Goal: Task Accomplishment & Management: Complete application form

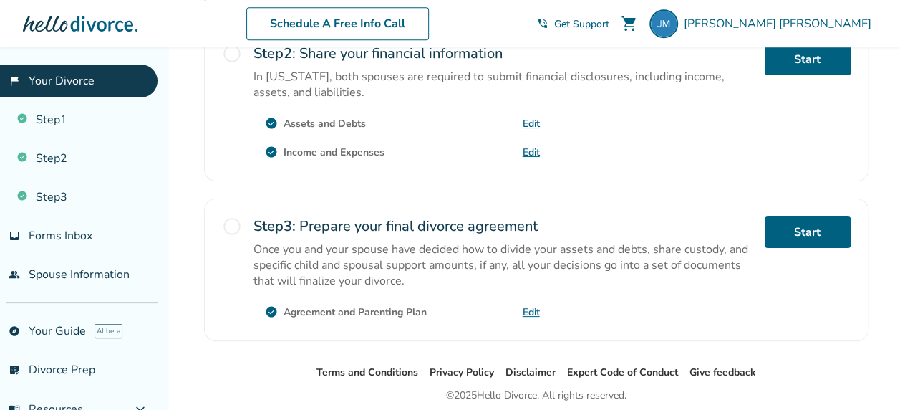
scroll to position [569, 0]
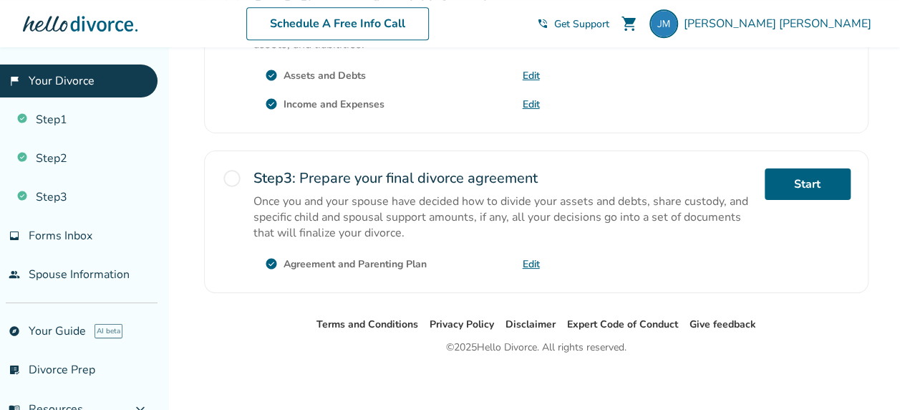
click at [448, 116] on div "radio_button_unchecked Step 2 : Share your financial information In Massachuset…" at bounding box center [536, 55] width 665 height 155
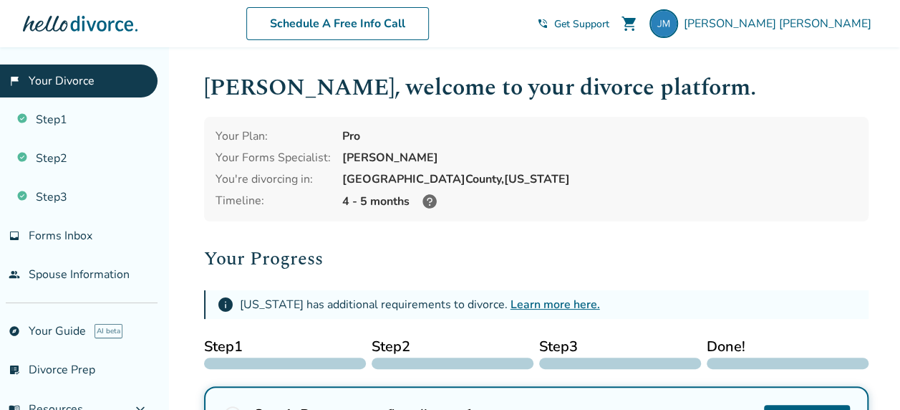
drag, startPoint x: 778, startPoint y: 7, endPoint x: 554, endPoint y: 122, distance: 251.1
click at [554, 122] on div "Your Plan: Pro Your Forms Specialist: [PERSON_NAME] You're divorcing in: [GEOGR…" at bounding box center [536, 169] width 665 height 105
click at [486, 244] on h2 "Your Progress" at bounding box center [536, 258] width 665 height 29
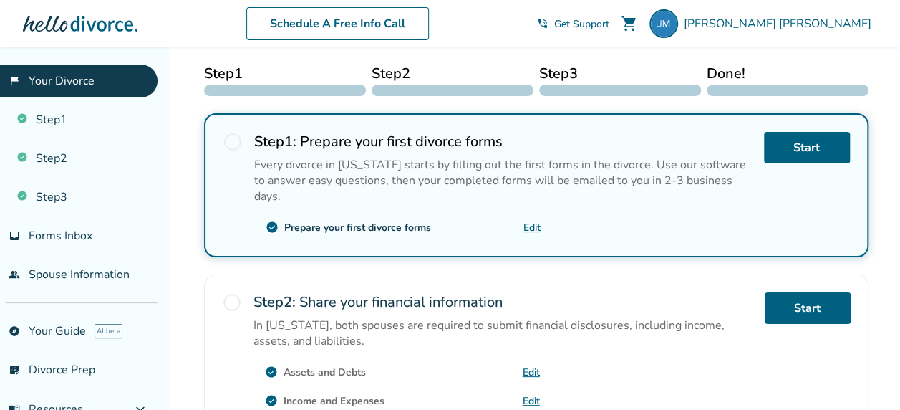
scroll to position [68, 0]
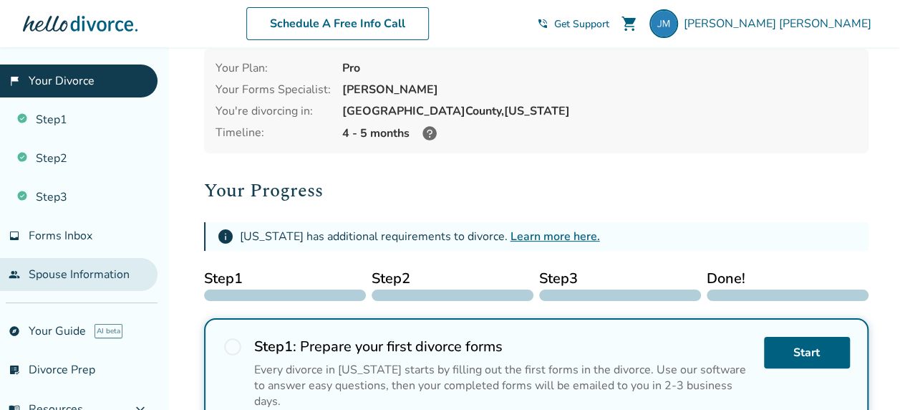
click at [65, 271] on link "people Spouse Information" at bounding box center [79, 274] width 158 height 33
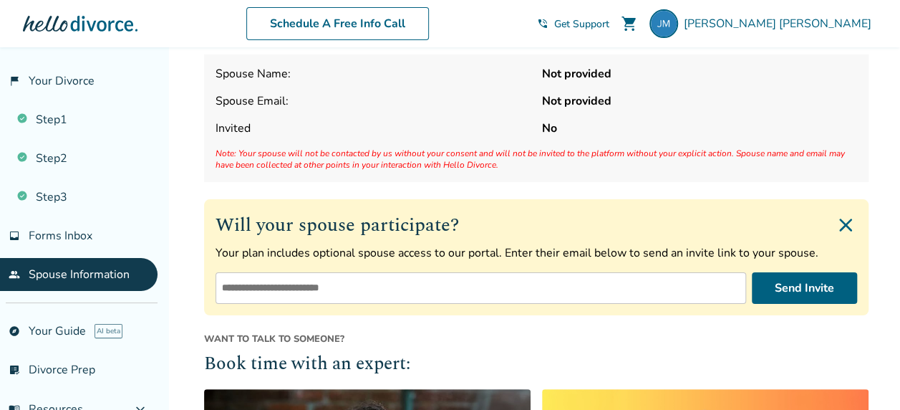
click at [519, 272] on input "email" at bounding box center [481, 288] width 531 height 32
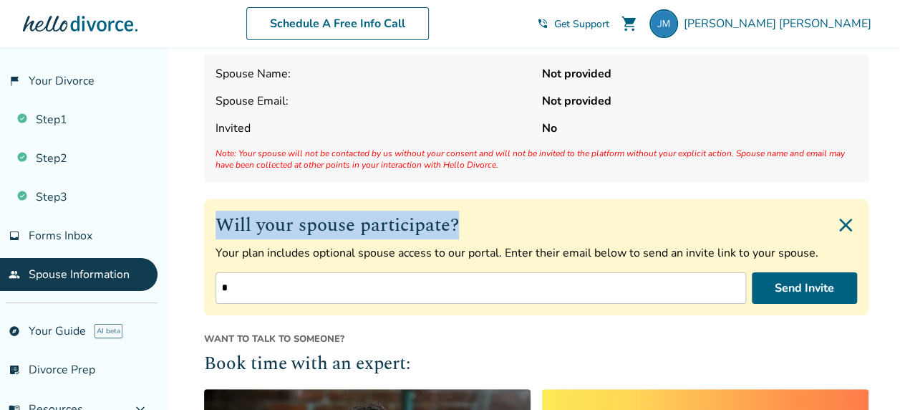
drag, startPoint x: 453, startPoint y: 226, endPoint x: 218, endPoint y: 226, distance: 234.9
click at [216, 226] on h2 "Will your spouse participate?" at bounding box center [537, 225] width 642 height 29
copy h2 "Will your spouse participate?"
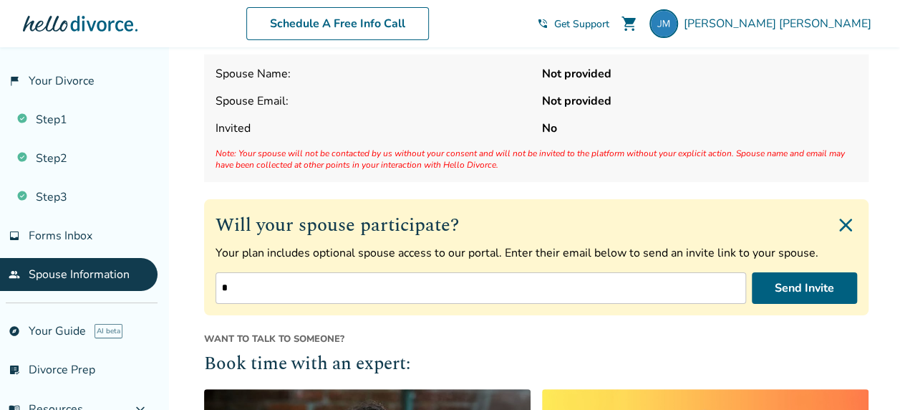
click at [355, 281] on input "*" at bounding box center [481, 288] width 531 height 32
click at [250, 279] on input "*****" at bounding box center [481, 288] width 531 height 32
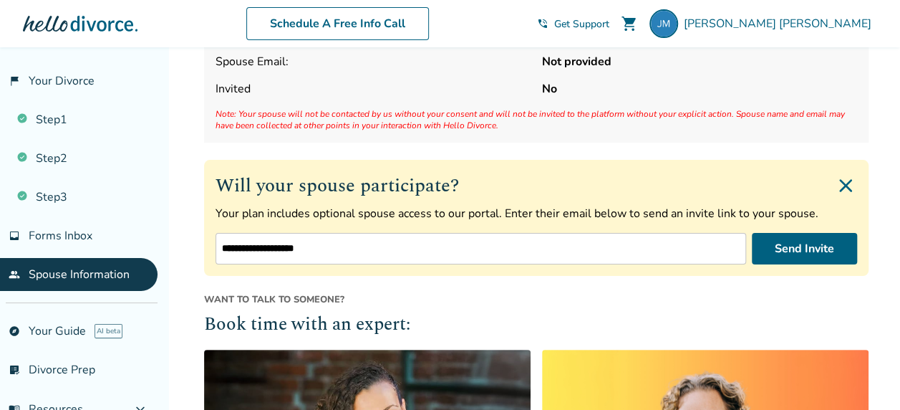
scroll to position [140, 0]
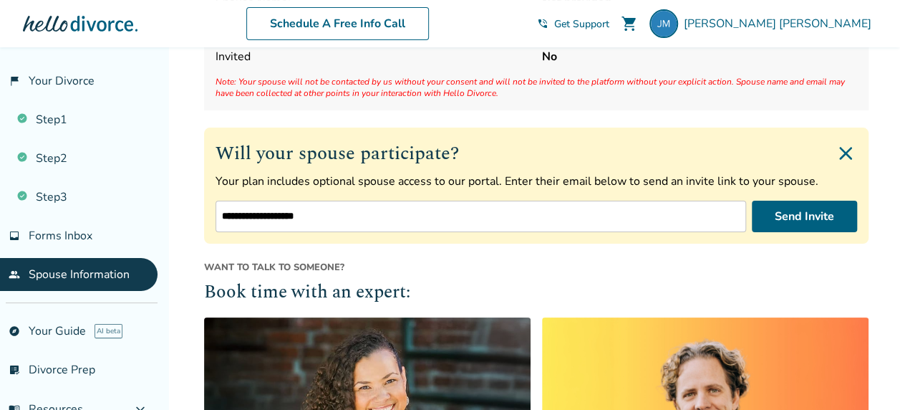
type input "**********"
click at [795, 213] on button "Send Invite" at bounding box center [804, 217] width 105 height 32
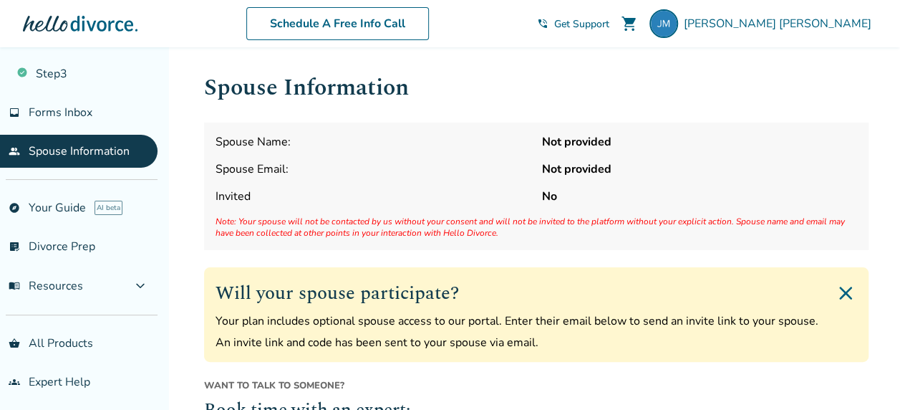
scroll to position [124, 0]
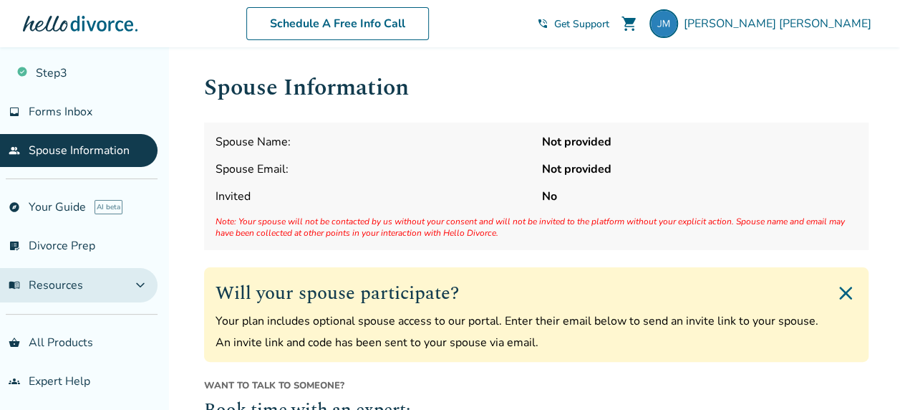
click at [138, 281] on span "expand_more" at bounding box center [140, 284] width 17 height 17
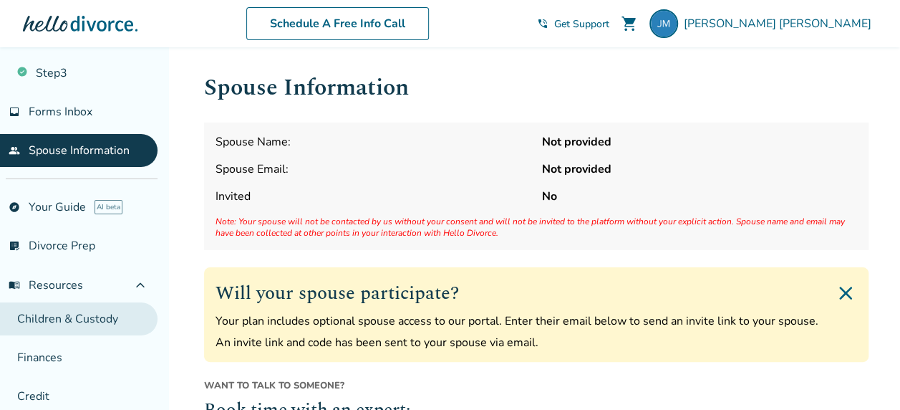
click at [110, 309] on link "Children & Custody" at bounding box center [79, 318] width 158 height 33
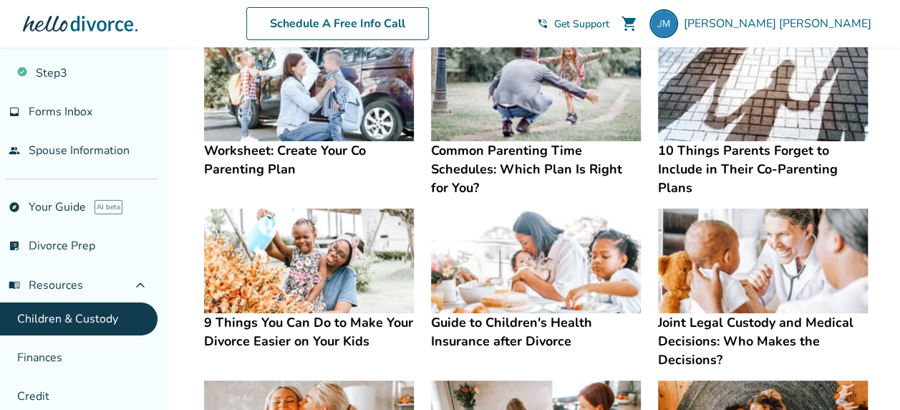
scroll to position [143, 0]
